Goal: Task Accomplishment & Management: Manage account settings

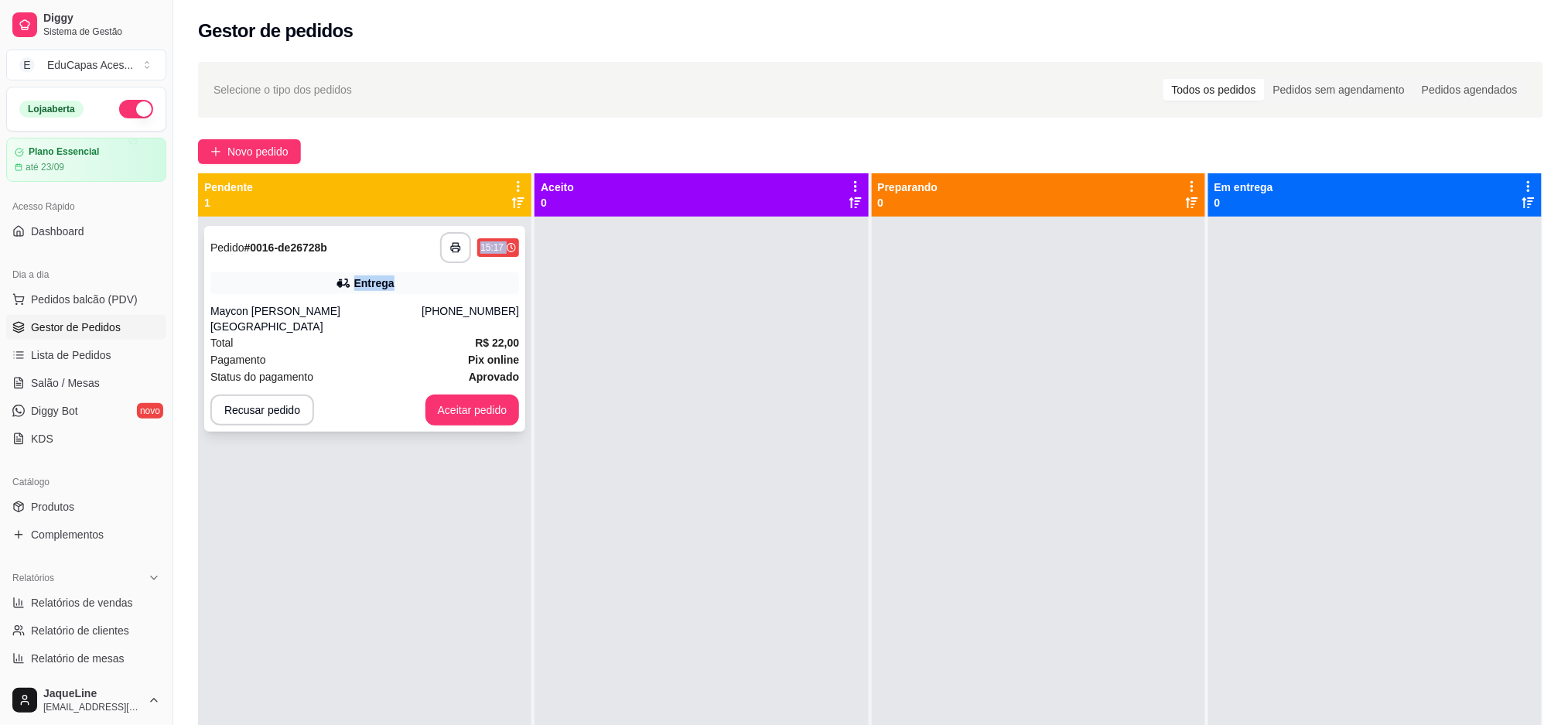
drag, startPoint x: 435, startPoint y: 291, endPoint x: 471, endPoint y: 227, distance: 73.4
click at [471, 227] on div "**********" at bounding box center [365, 329] width 321 height 206
click at [401, 500] on div "**********" at bounding box center [365, 579] width 334 height 725
click at [454, 253] on button "button" at bounding box center [456, 248] width 31 height 31
drag, startPoint x: 1179, startPoint y: 639, endPoint x: 1160, endPoint y: 625, distance: 23.6
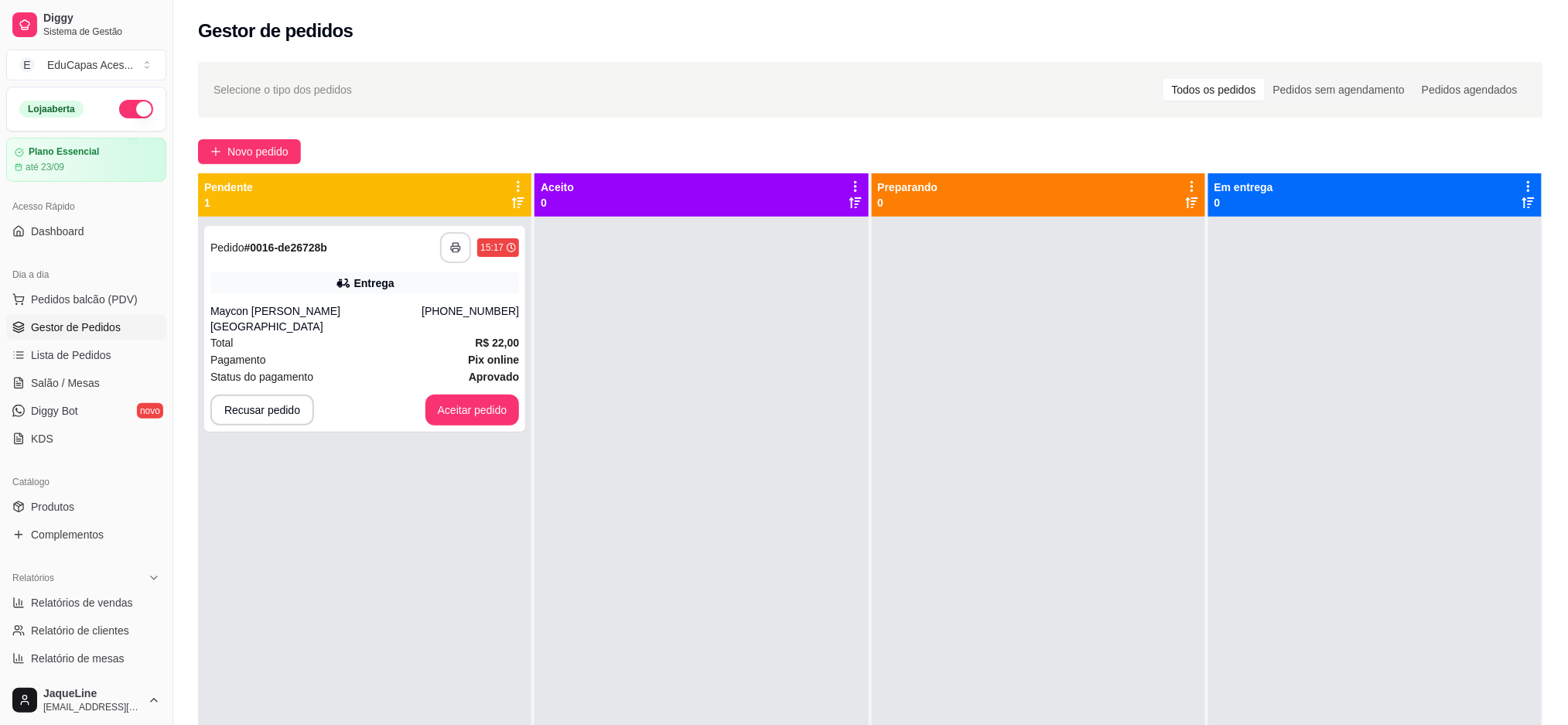
click at [1160, 625] on div at bounding box center [1039, 579] width 334 height 725
click at [503, 403] on button "Aceitar pedido" at bounding box center [472, 411] width 92 height 31
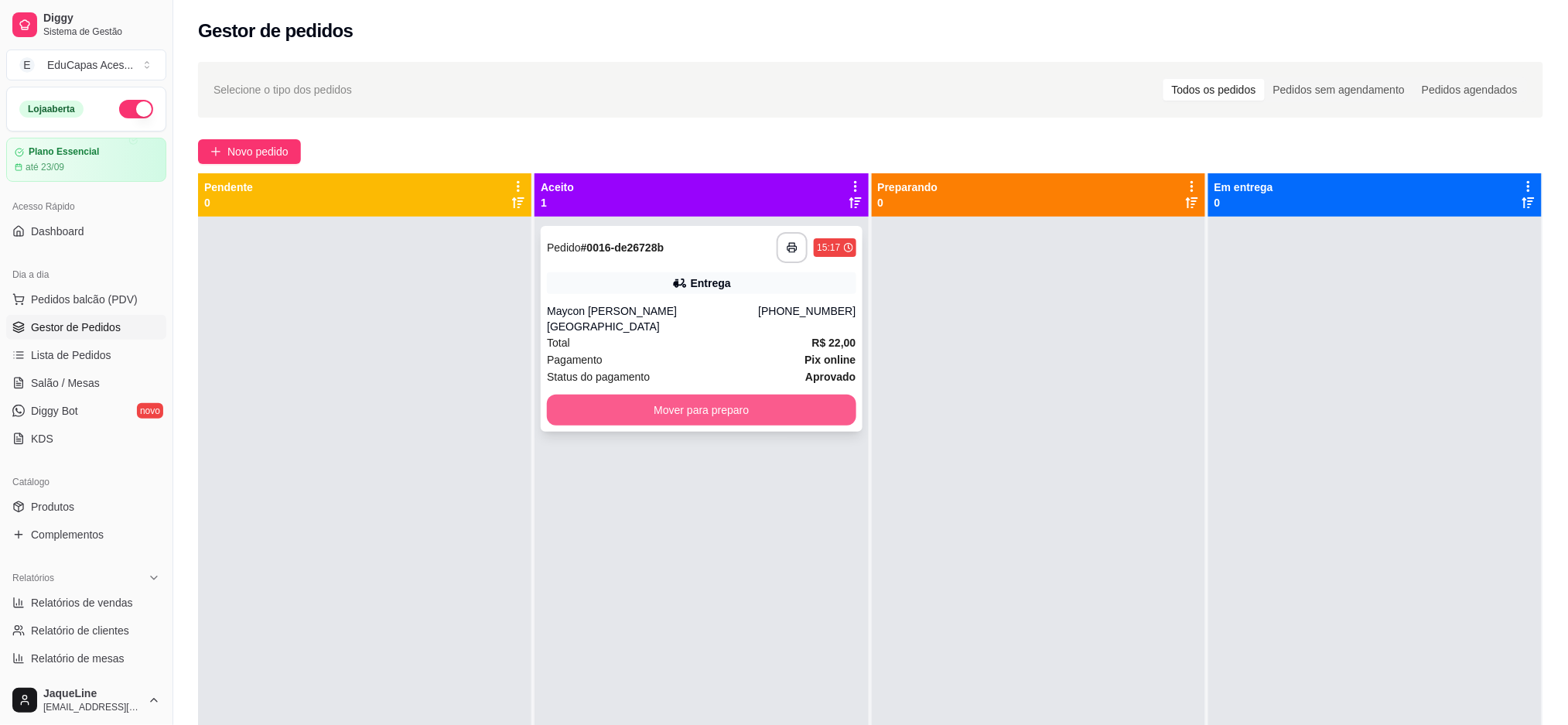
click at [727, 397] on button "Mover para preparo" at bounding box center [702, 410] width 309 height 31
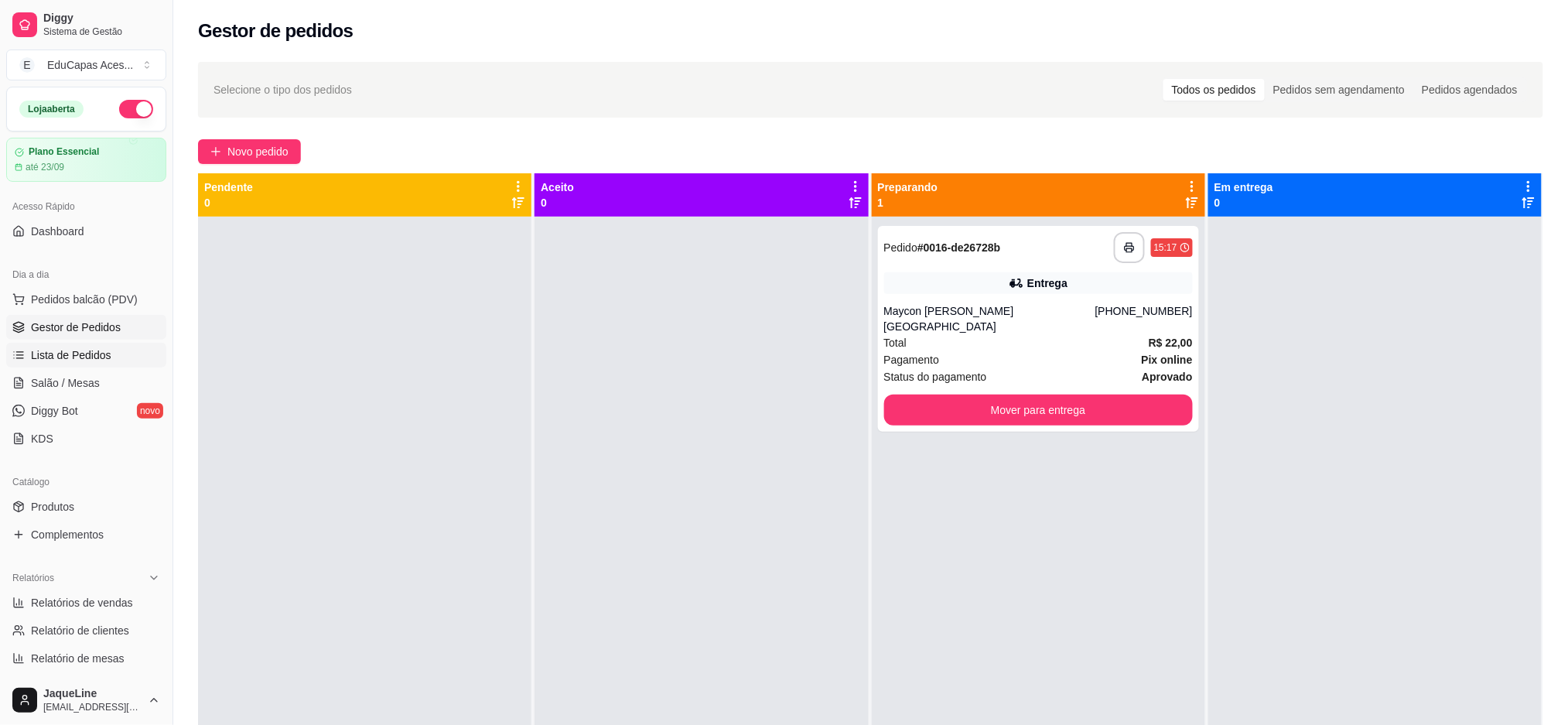
click at [99, 350] on span "Lista de Pedidos" at bounding box center [71, 356] width 80 height 16
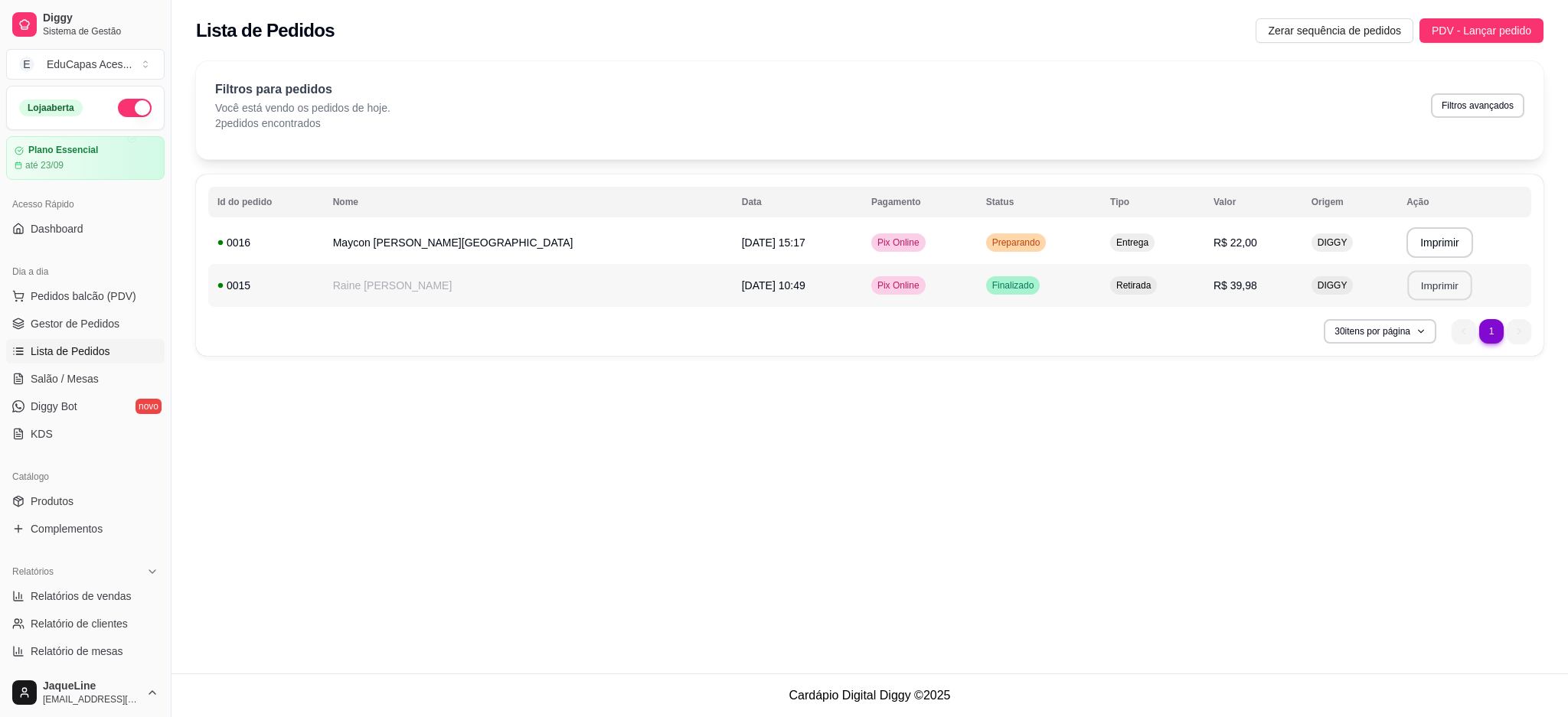
click at [1435, 293] on button "Imprimir" at bounding box center [1439, 286] width 64 height 30
click at [1445, 246] on button "Imprimir" at bounding box center [1439, 243] width 64 height 30
click at [107, 319] on span "Gestor de Pedidos" at bounding box center [74, 324] width 89 height 16
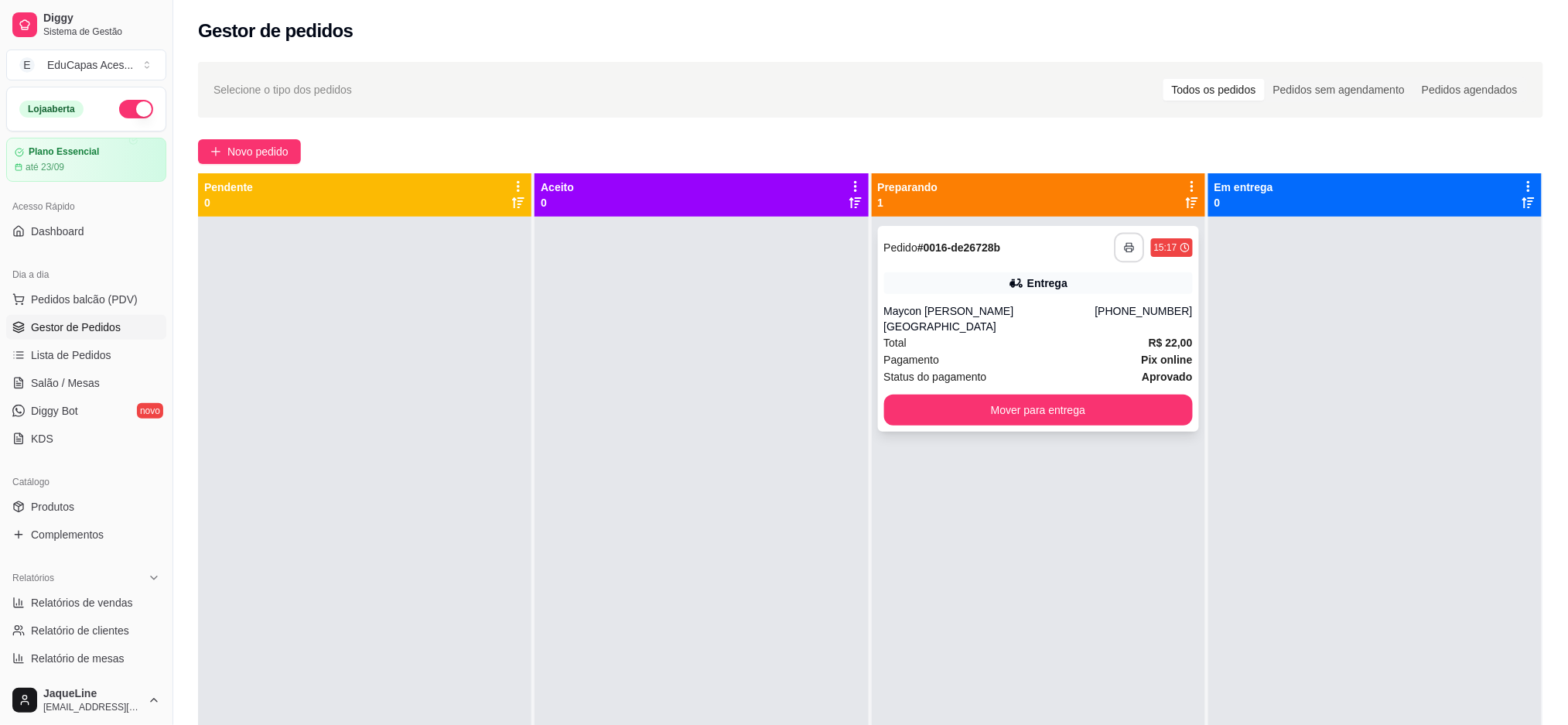
click at [1124, 248] on icon "button" at bounding box center [1130, 247] width 10 height 10
